Goal: Task Accomplishment & Management: Complete application form

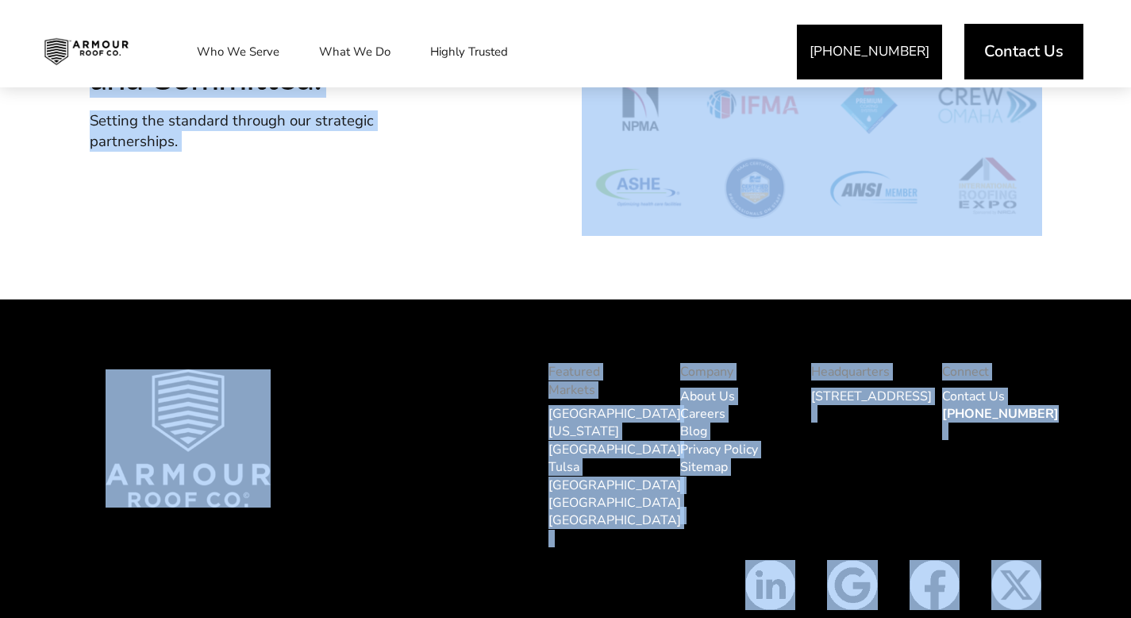
scroll to position [4916, 0]
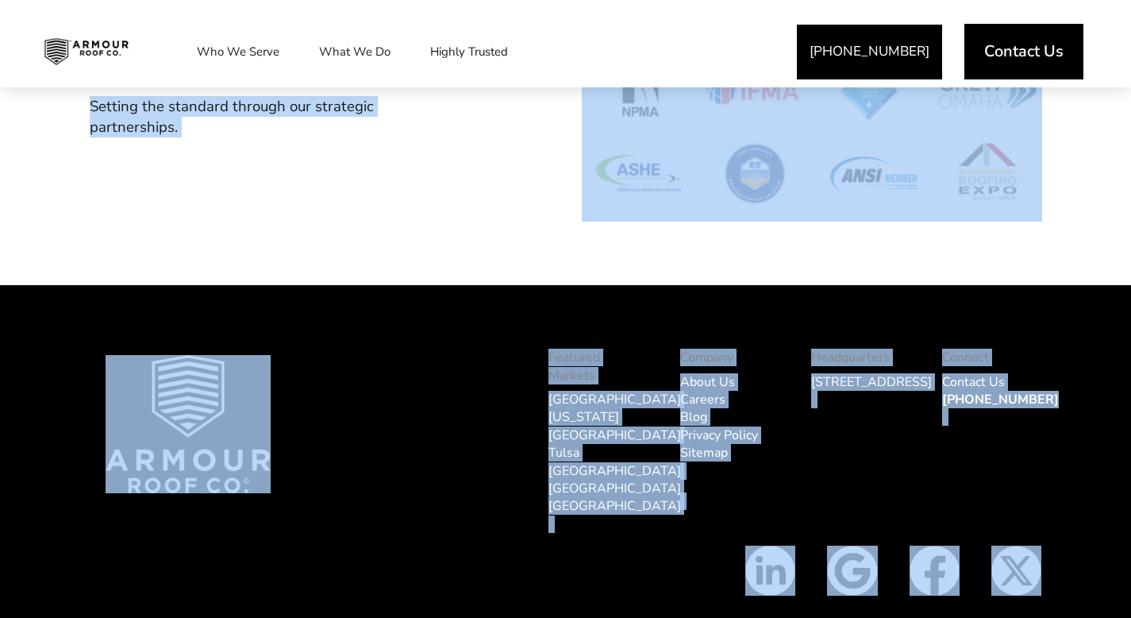
drag, startPoint x: 1142, startPoint y: 45, endPoint x: 1134, endPoint y: 586, distance: 540.7
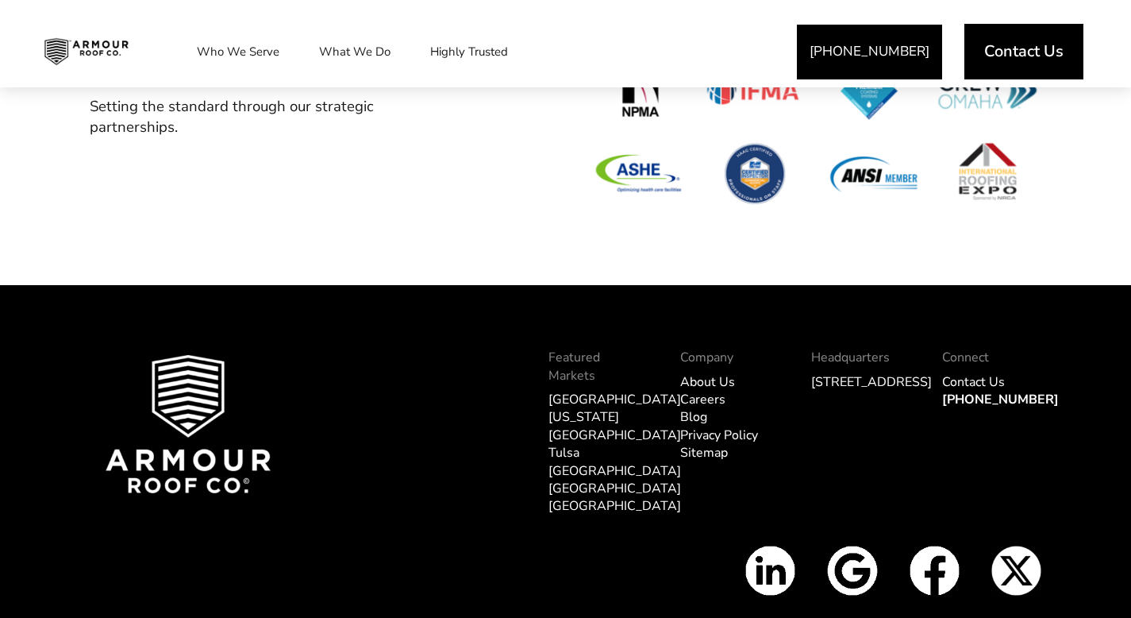
click at [614, 616] on div "Featured Markets Omaha Kansas City Tulsa Dallas Los Angeles Tampa Company About…" at bounding box center [565, 468] width 1131 height 367
click at [711, 400] on link "Careers" at bounding box center [702, 399] width 45 height 17
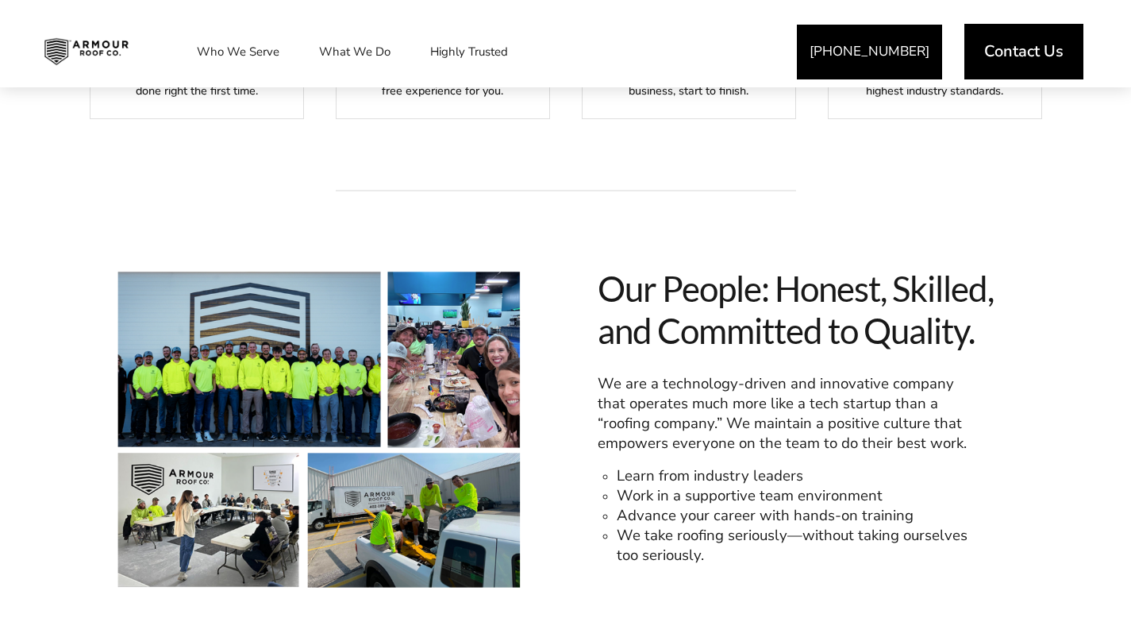
scroll to position [945, 0]
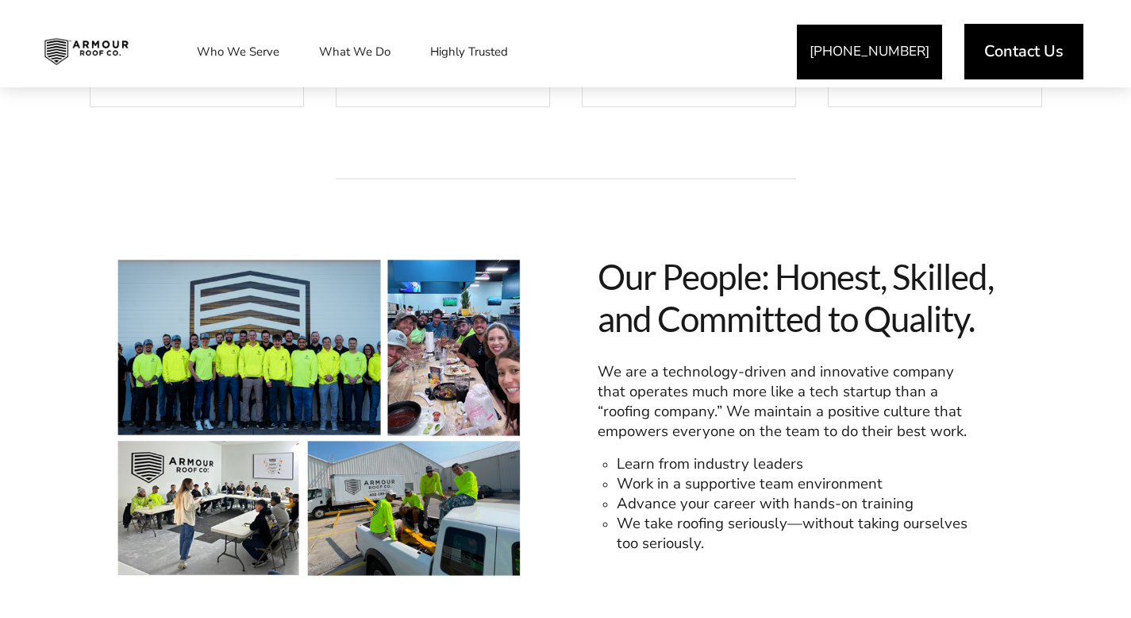
drag, startPoint x: 1142, startPoint y: 47, endPoint x: 1142, endPoint y: 234, distance: 187.4
click at [1130, 234] on html "Get A Quote 402-289-7869 Contact Us Who We Serve Service Areas Industry Experti…" at bounding box center [565, 626] width 1131 height 3142
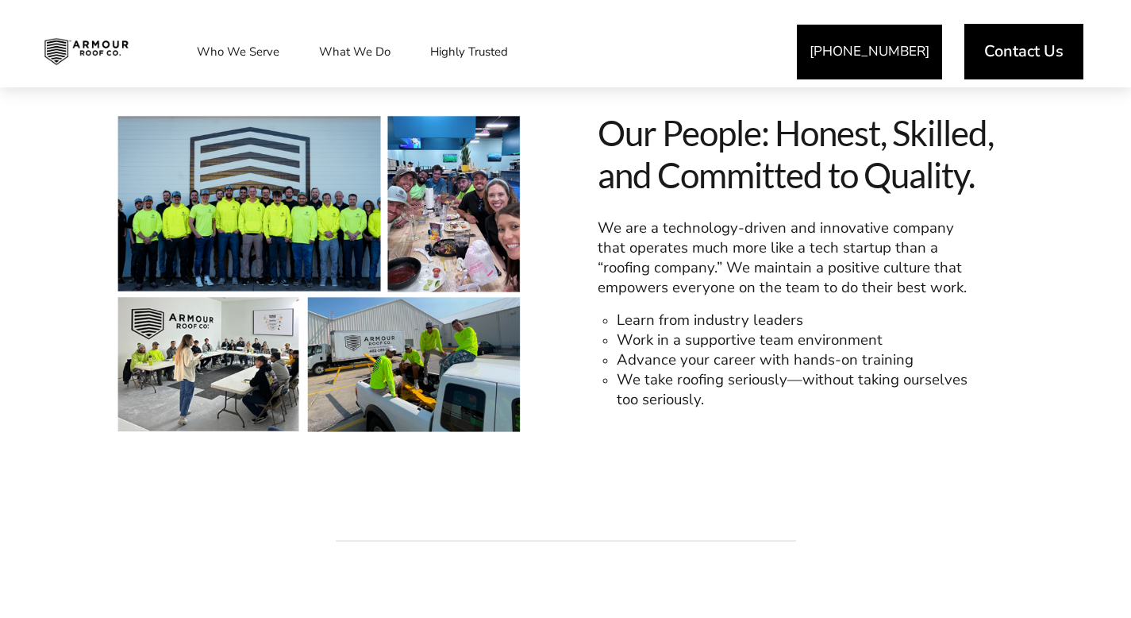
scroll to position [1119, 0]
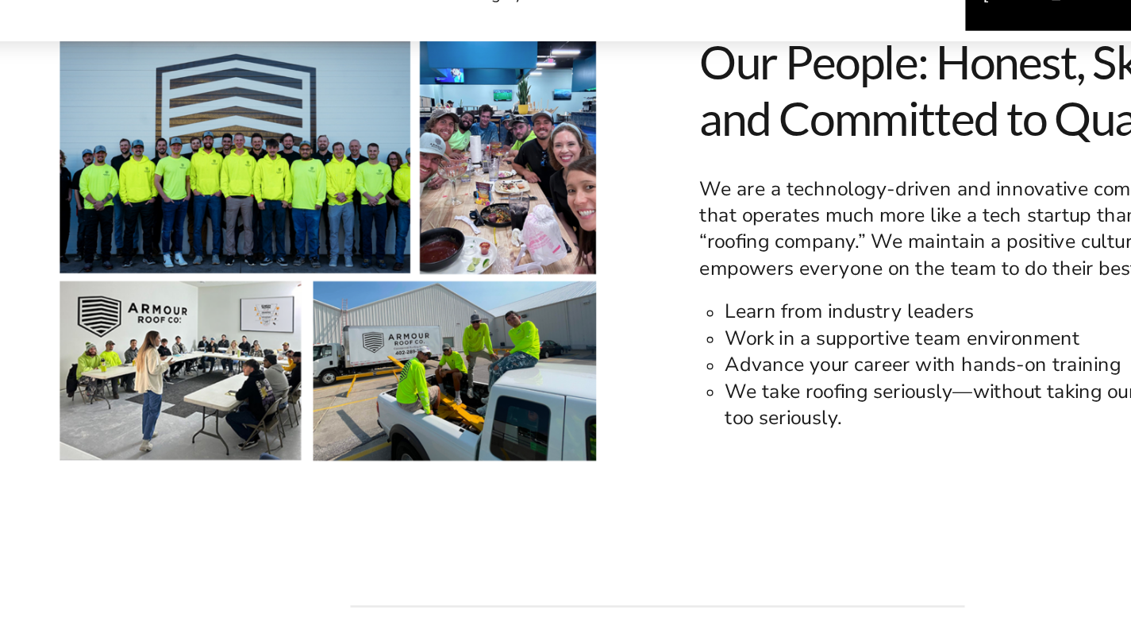
drag, startPoint x: 293, startPoint y: 224, endPoint x: 307, endPoint y: 197, distance: 30.5
click at [308, 198] on span at bounding box center [320, 245] width 413 height 326
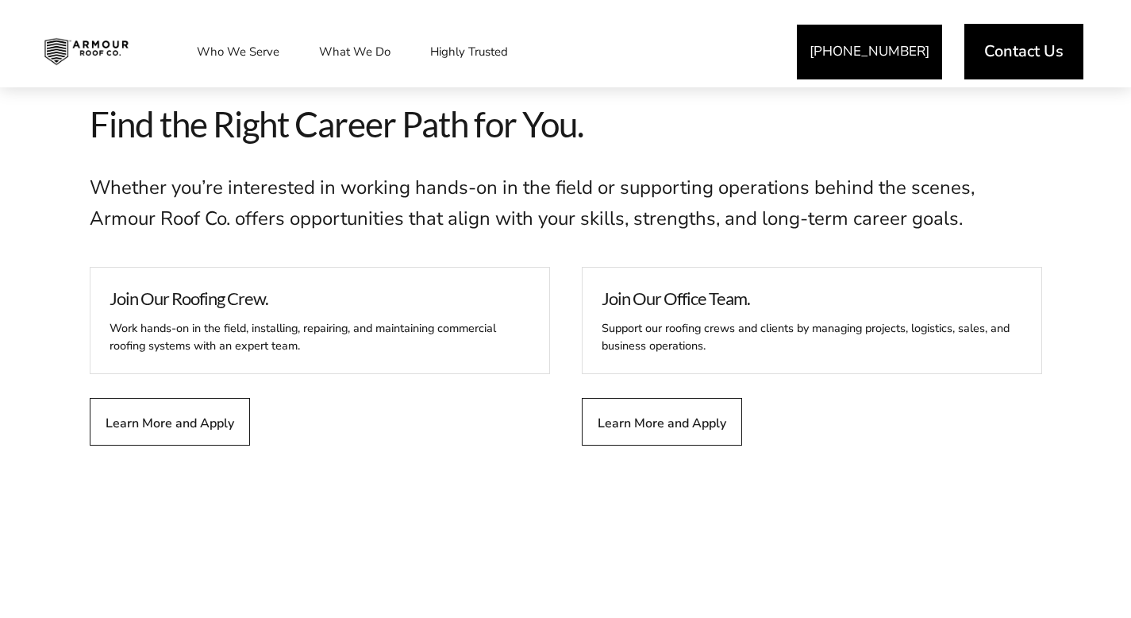
scroll to position [1600, 0]
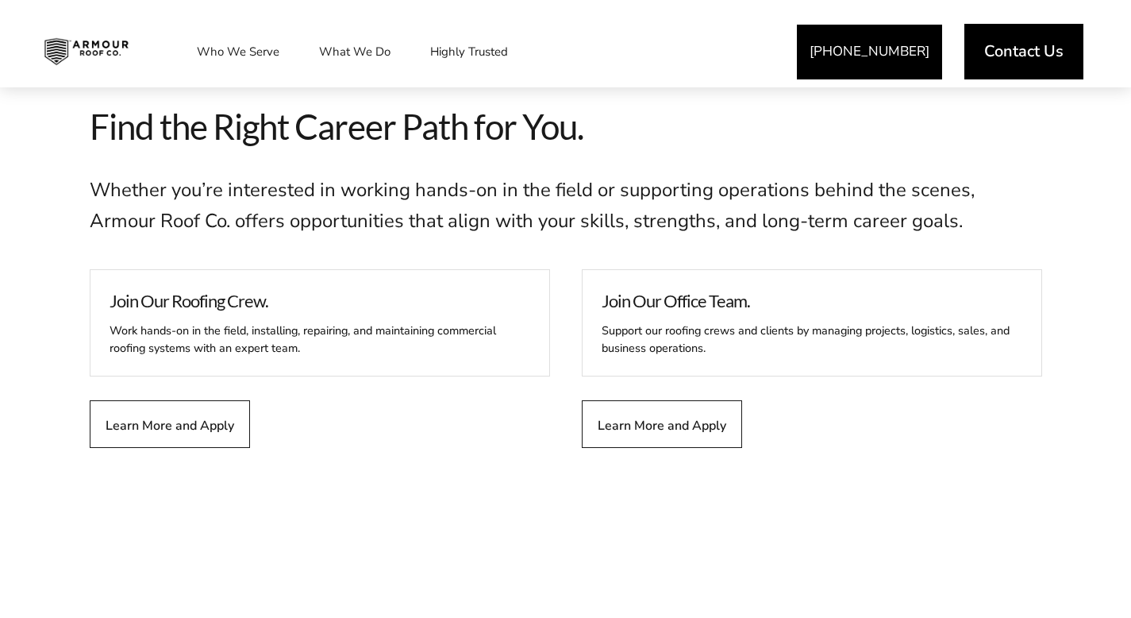
drag, startPoint x: 1142, startPoint y: 245, endPoint x: 1139, endPoint y: 340, distance: 95.3
click at [737, 328] on div "Support our roofing crews and clients by managing projects, logistics, sales, a…" at bounding box center [812, 336] width 421 height 44
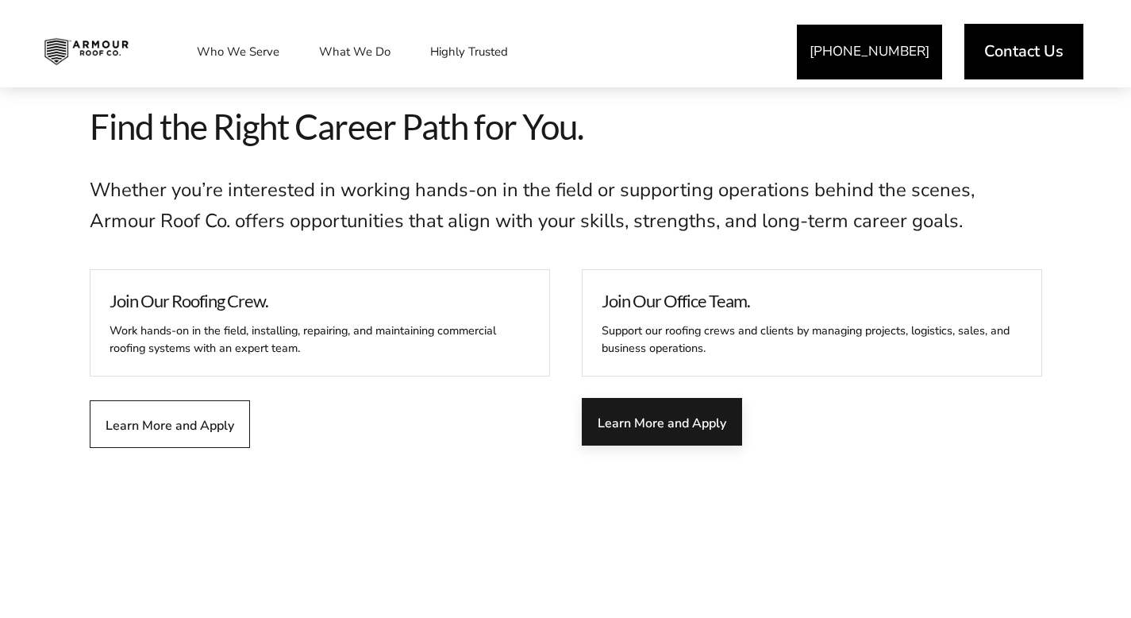
click at [689, 421] on span "Learn More and Apply" at bounding box center [662, 421] width 129 height 15
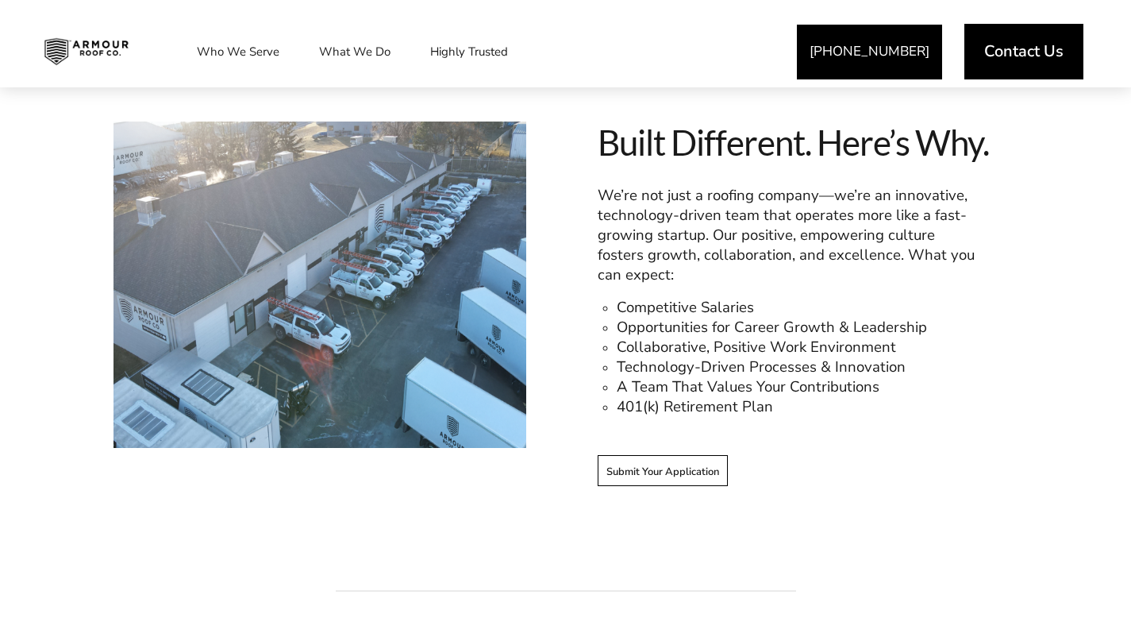
scroll to position [920, 0]
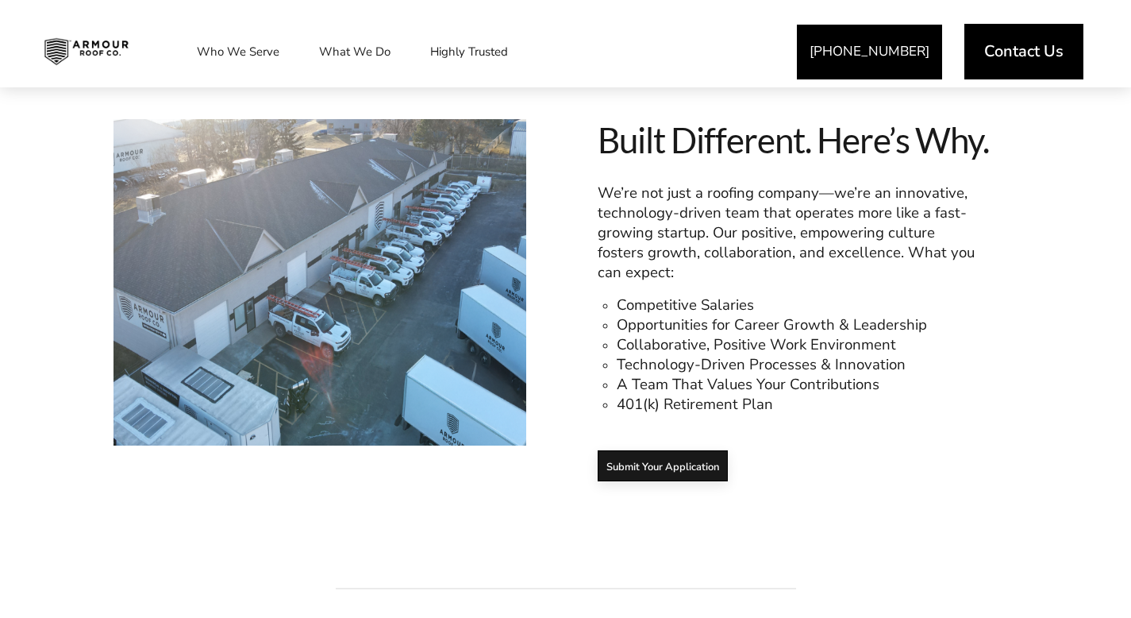
click at [699, 465] on span "Submit Your Application" at bounding box center [663, 466] width 113 height 13
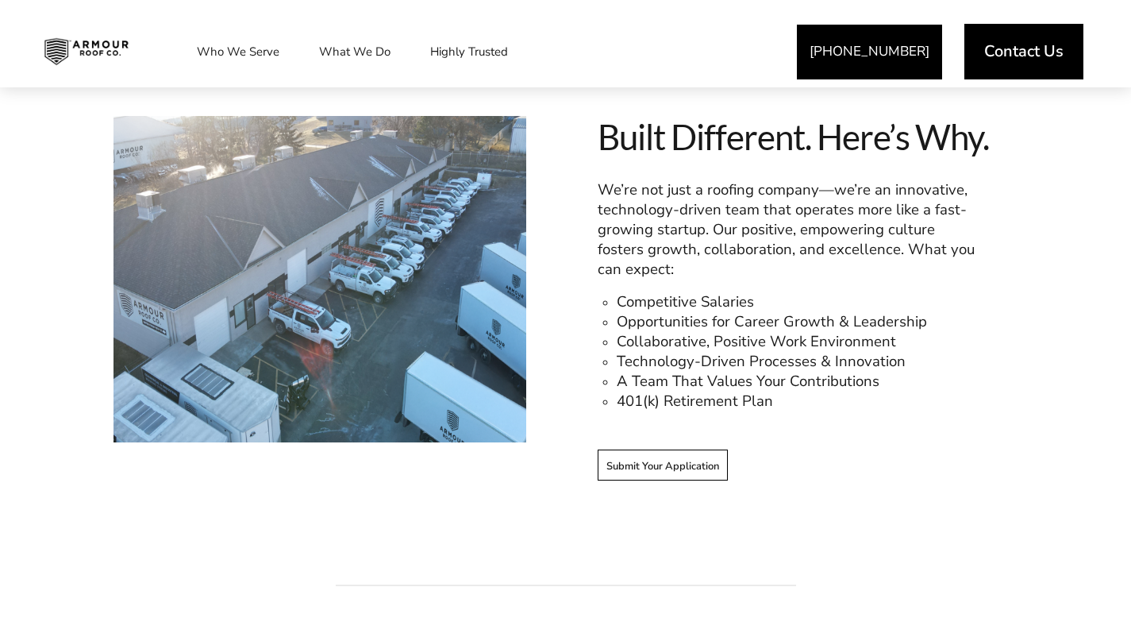
scroll to position [915, 0]
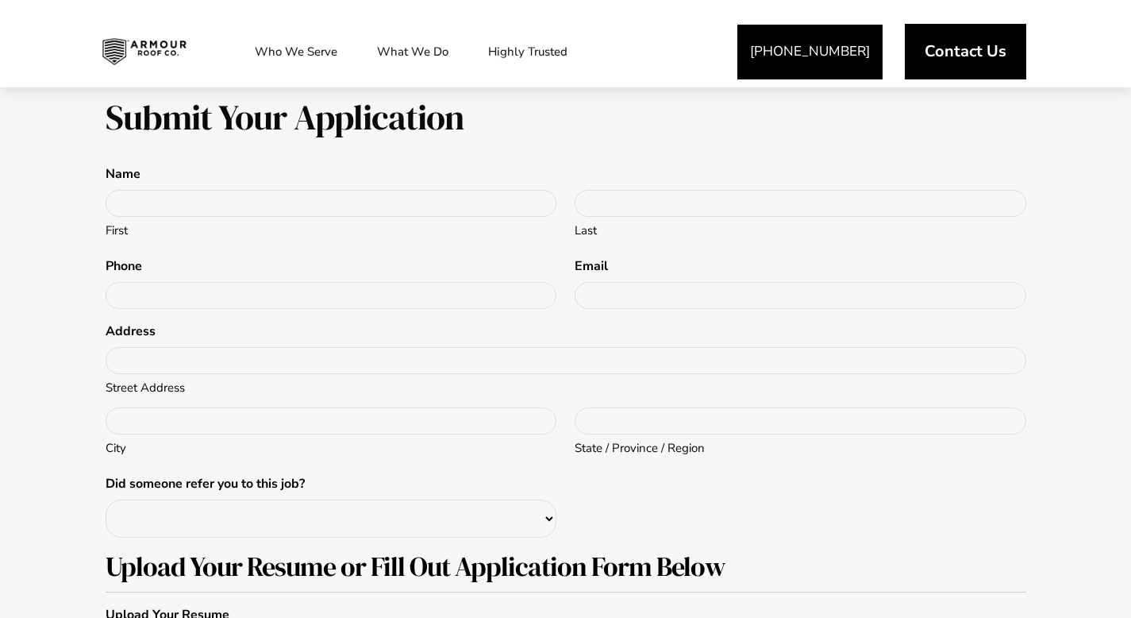
scroll to position [288, 0]
